Goal: Find specific page/section: Find specific page/section

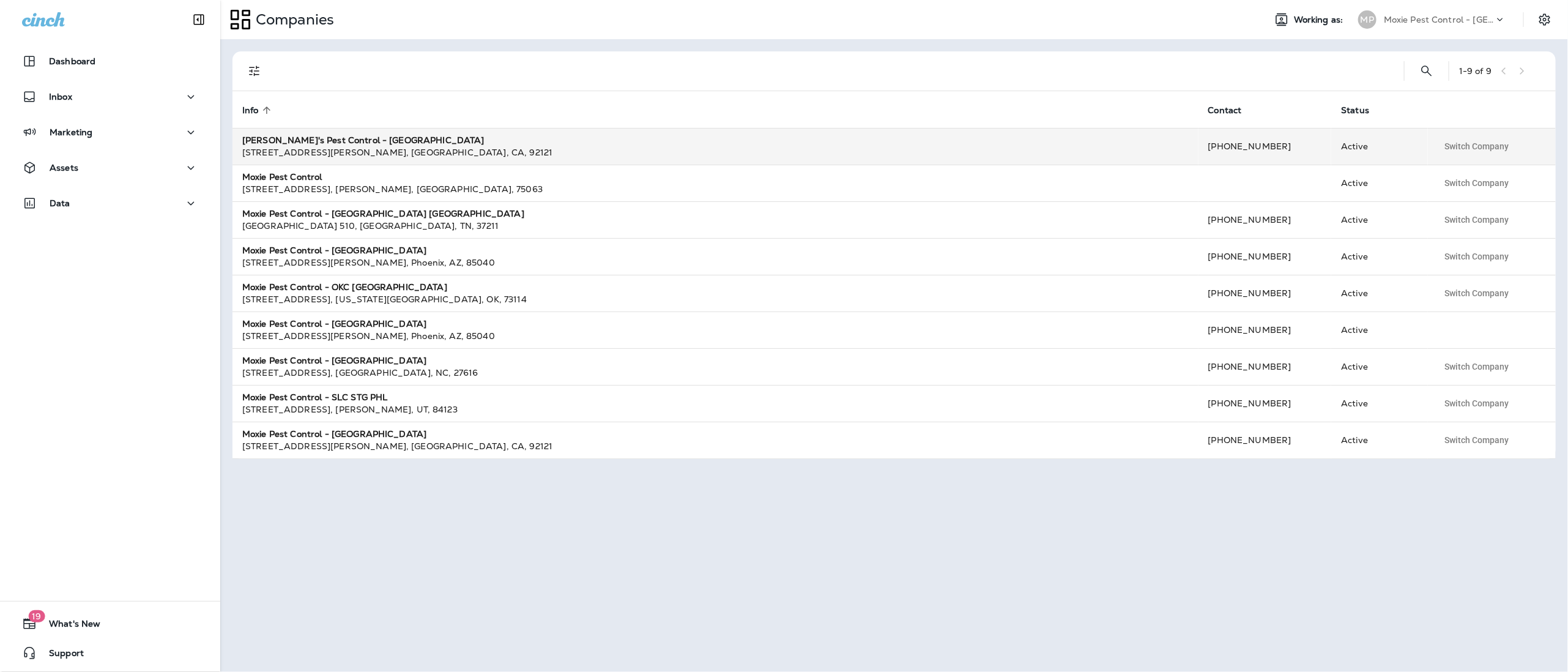
click at [342, 132] on td "[PERSON_NAME]'s Pest Control - [GEOGRAPHIC_DATA] [STREET_ADDRESS][PERSON_NAME]" at bounding box center [715, 146] width 966 height 37
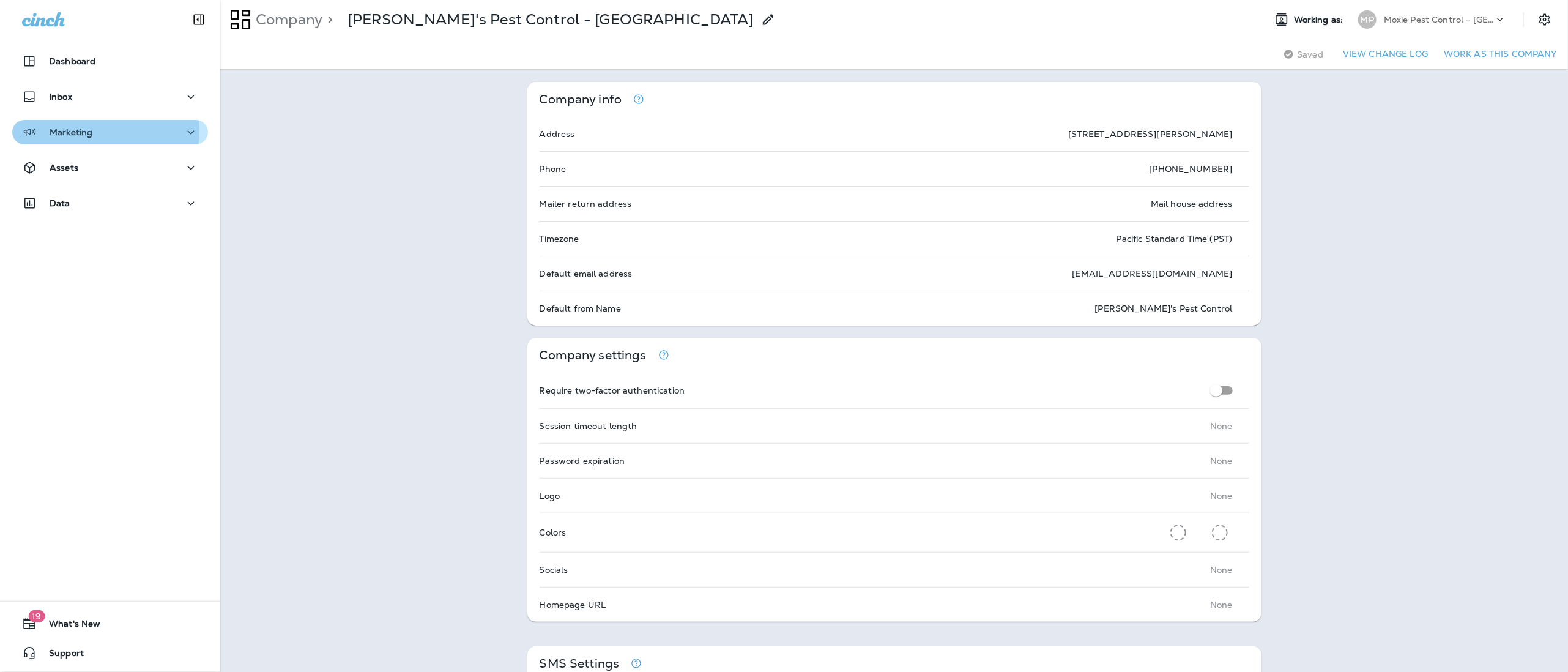
click at [92, 132] on div "Marketing" at bounding box center [110, 133] width 176 height 15
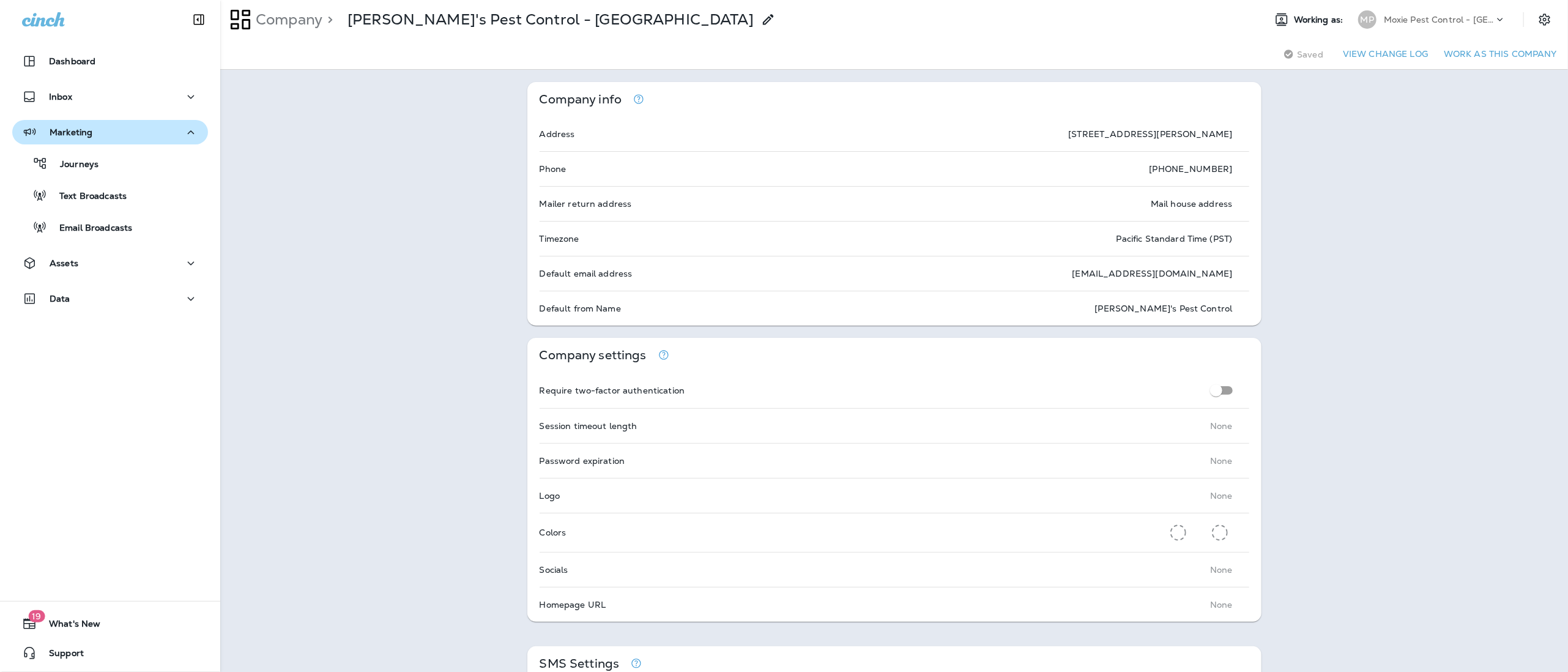
click at [79, 122] on button "Marketing" at bounding box center [109, 132] width 195 height 24
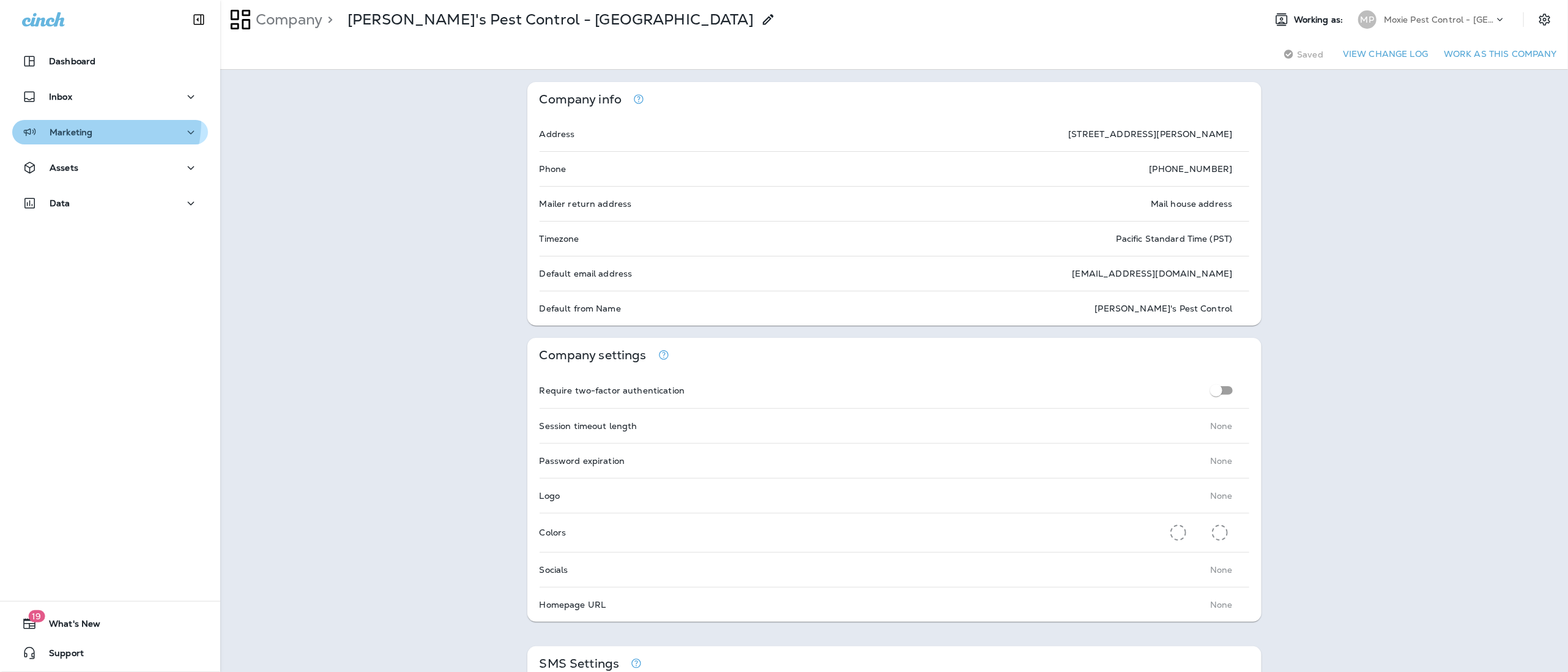
click at [80, 121] on button "Marketing" at bounding box center [109, 132] width 195 height 24
click at [74, 163] on p "Assets" at bounding box center [64, 167] width 28 height 9
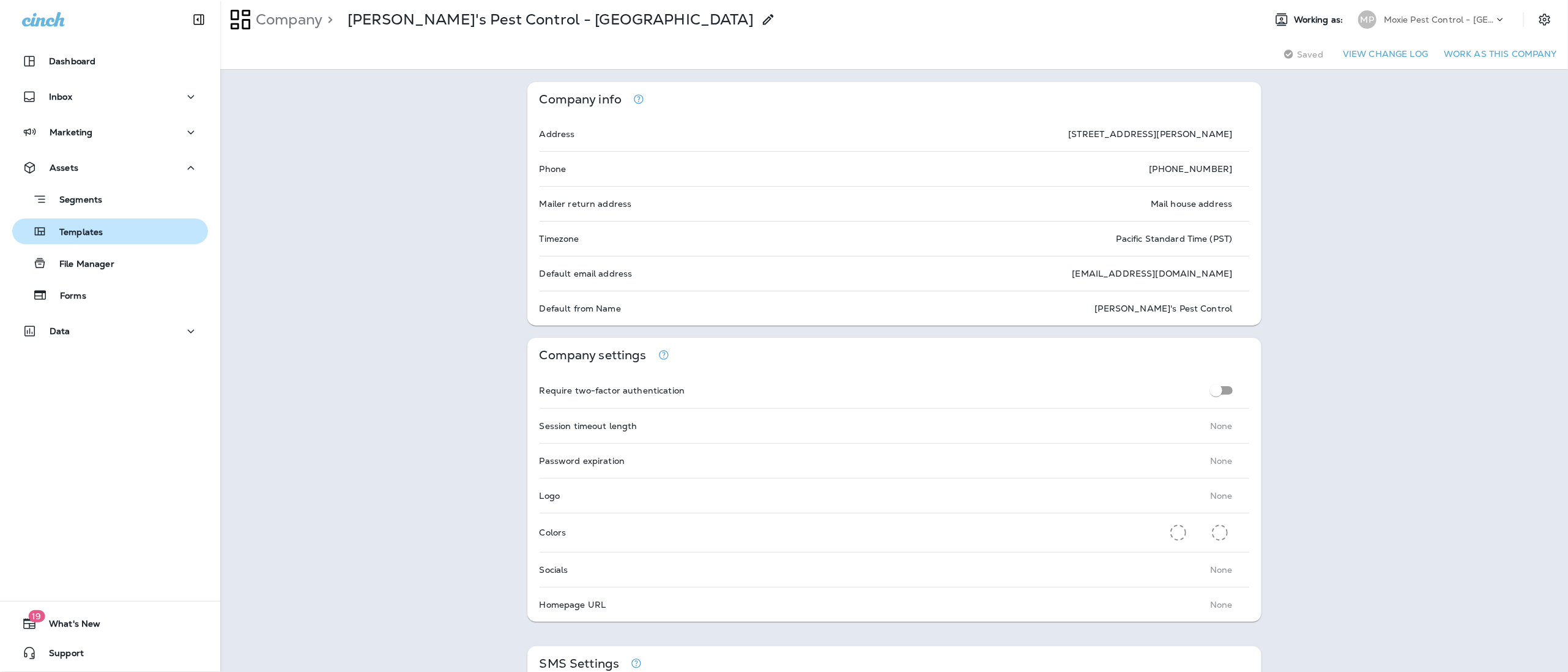
click at [72, 231] on p "Templates" at bounding box center [75, 233] width 56 height 12
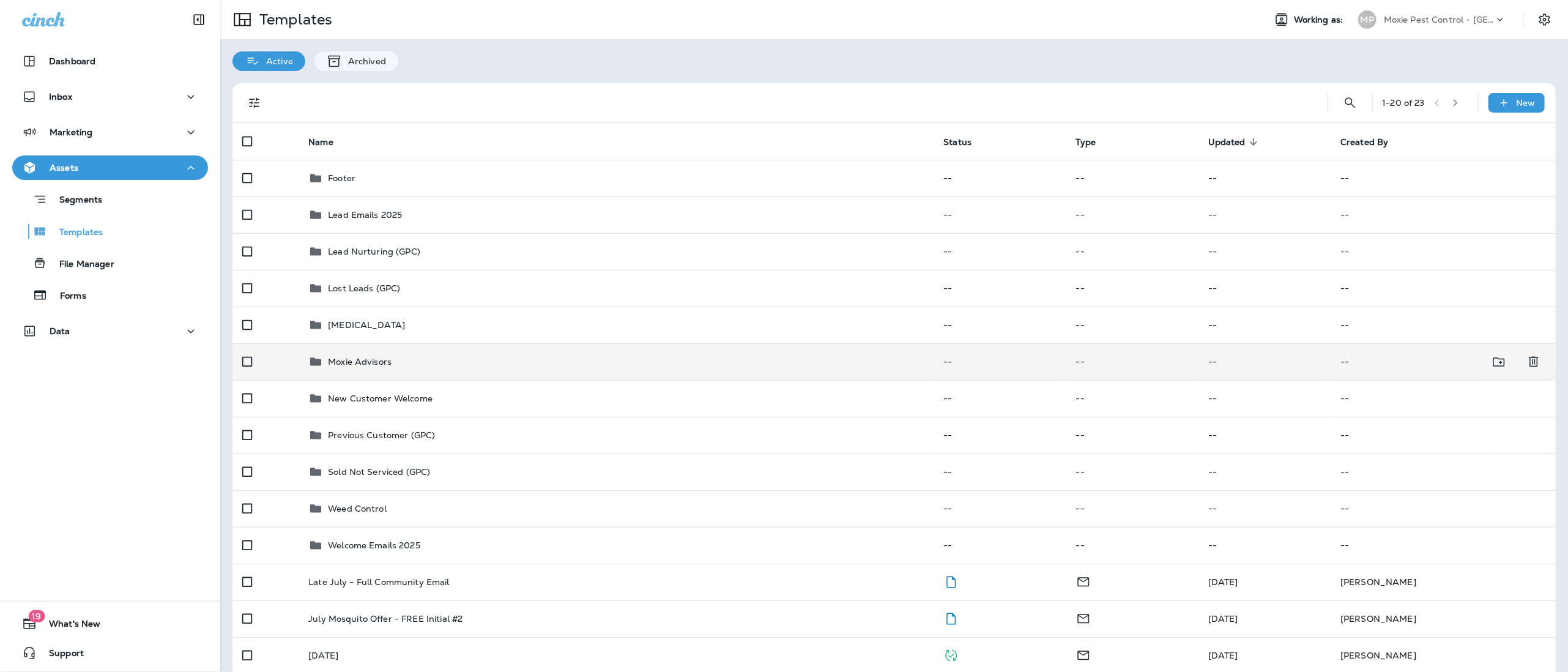
click at [332, 362] on p "Moxie Advisors" at bounding box center [360, 361] width 64 height 9
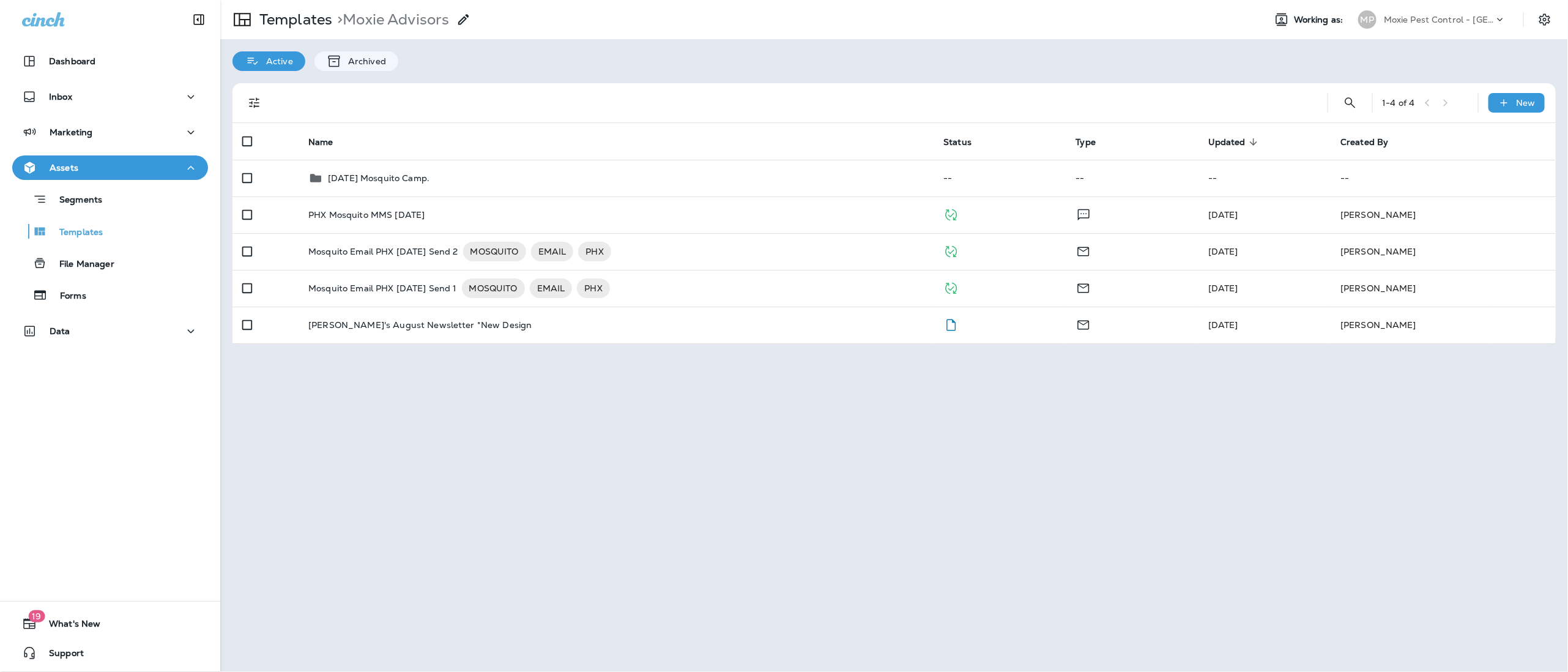
click at [1404, 15] on p "Moxie Pest Control - [GEOGRAPHIC_DATA]" at bounding box center [1439, 19] width 110 height 9
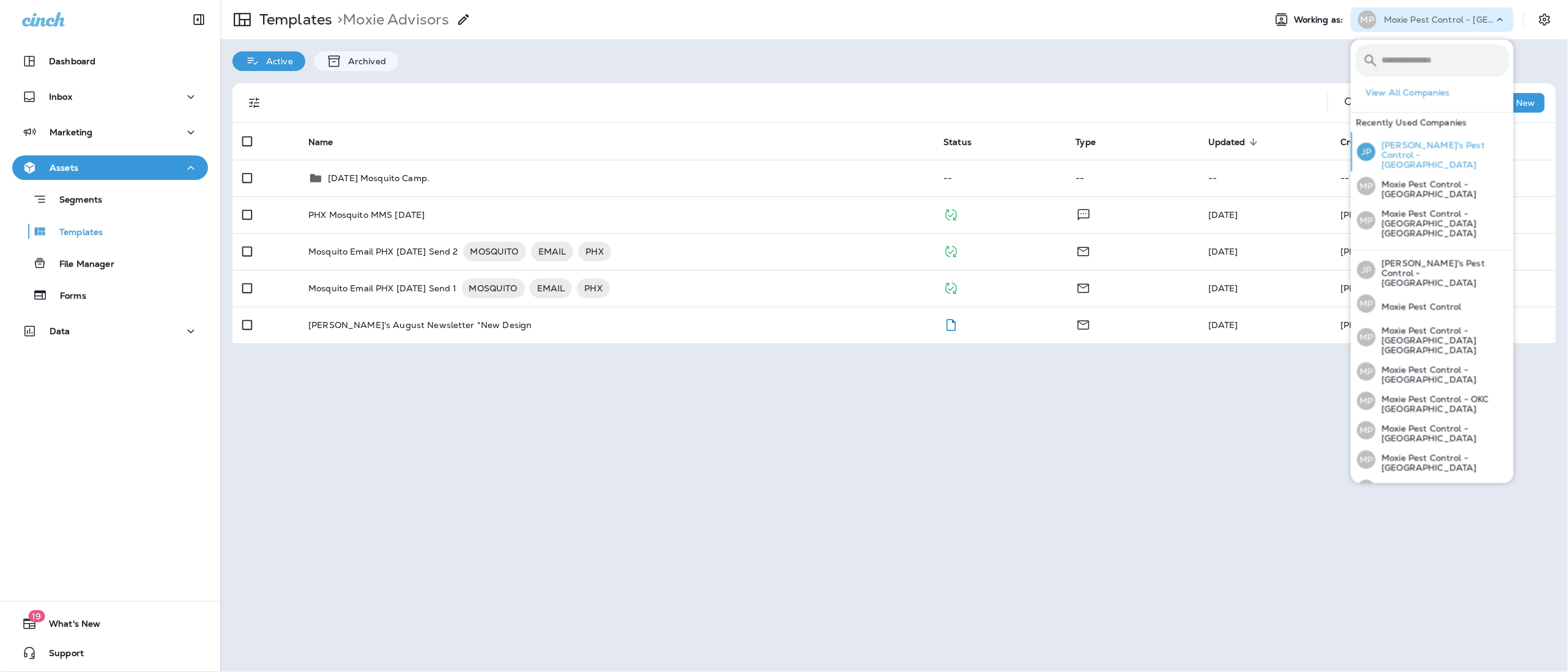
click at [1388, 145] on p "[PERSON_NAME]'s Pest Control - [GEOGRAPHIC_DATA]" at bounding box center [1441, 155] width 133 height 29
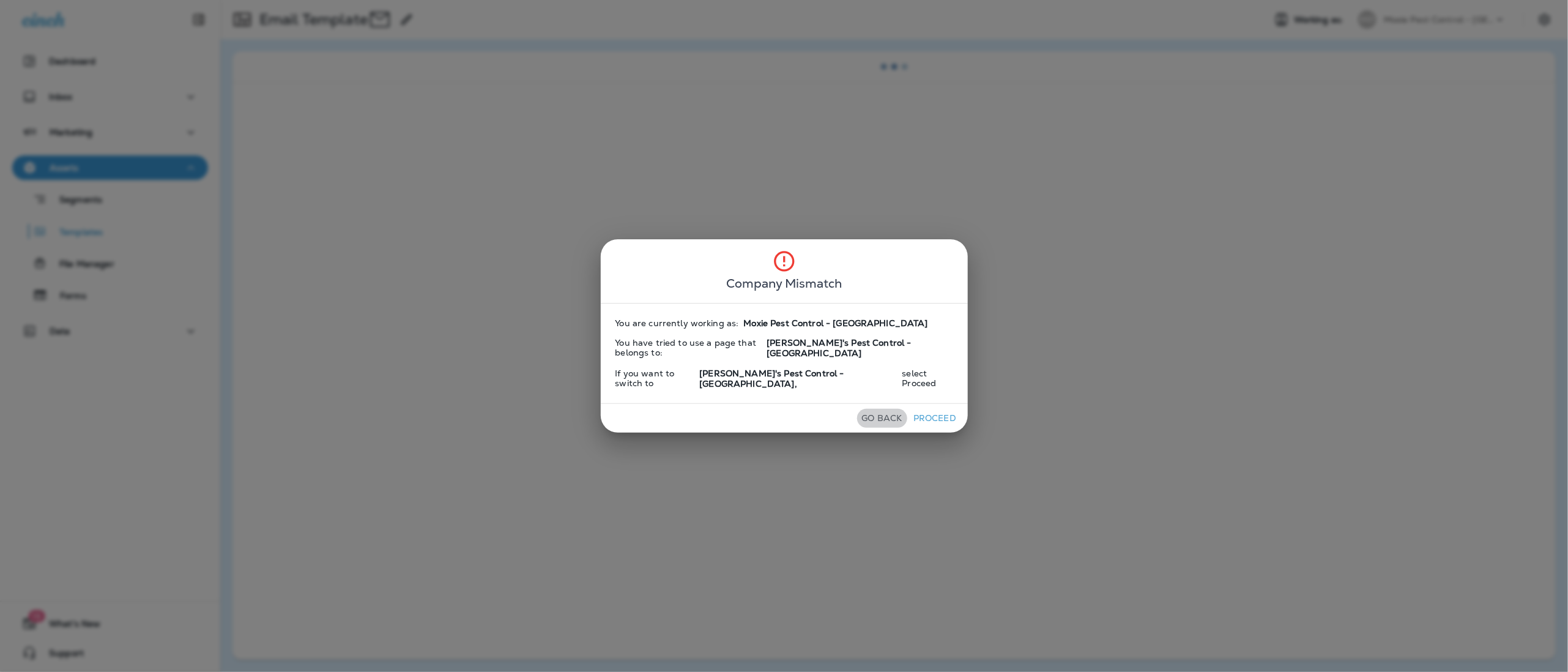
click at [879, 409] on button "Go Back" at bounding box center [882, 418] width 50 height 19
